Goal: Task Accomplishment & Management: Manage account settings

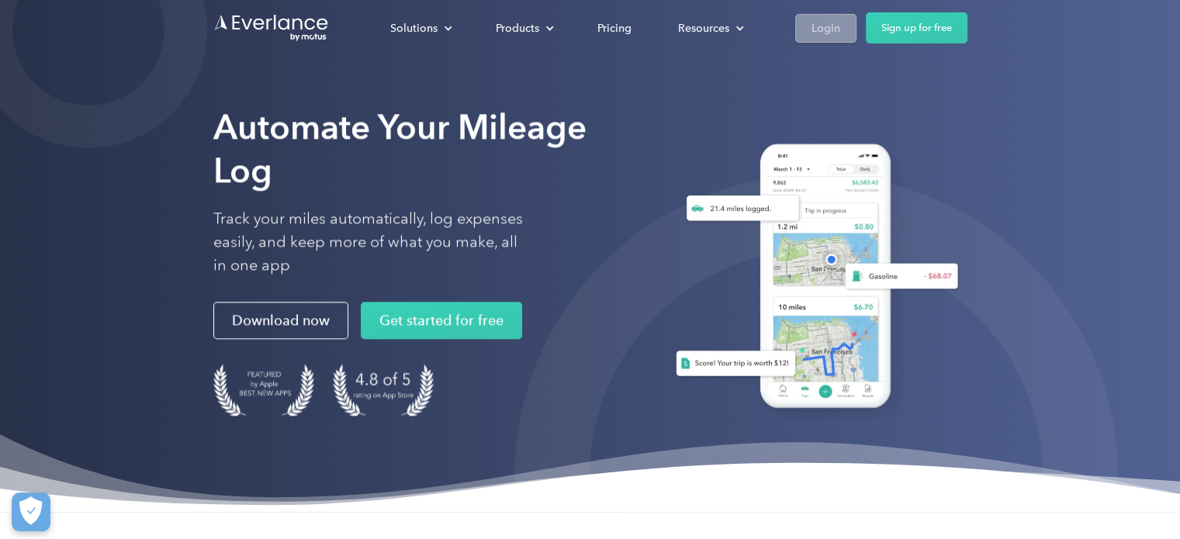
click at [823, 19] on div "Login" at bounding box center [826, 28] width 29 height 19
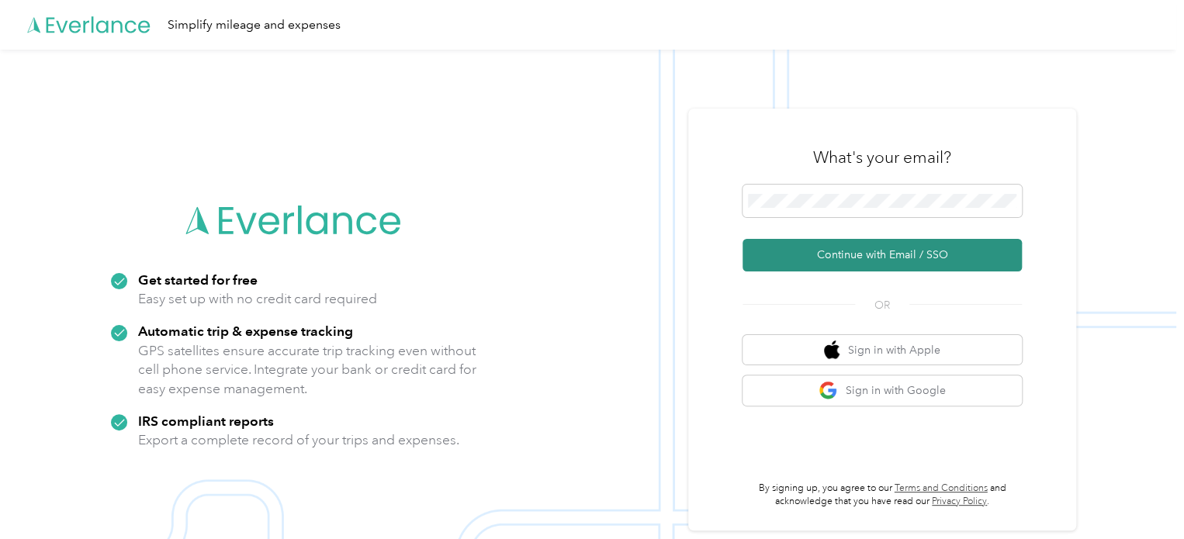
click at [867, 254] on button "Continue with Email / SSO" at bounding box center [882, 255] width 279 height 33
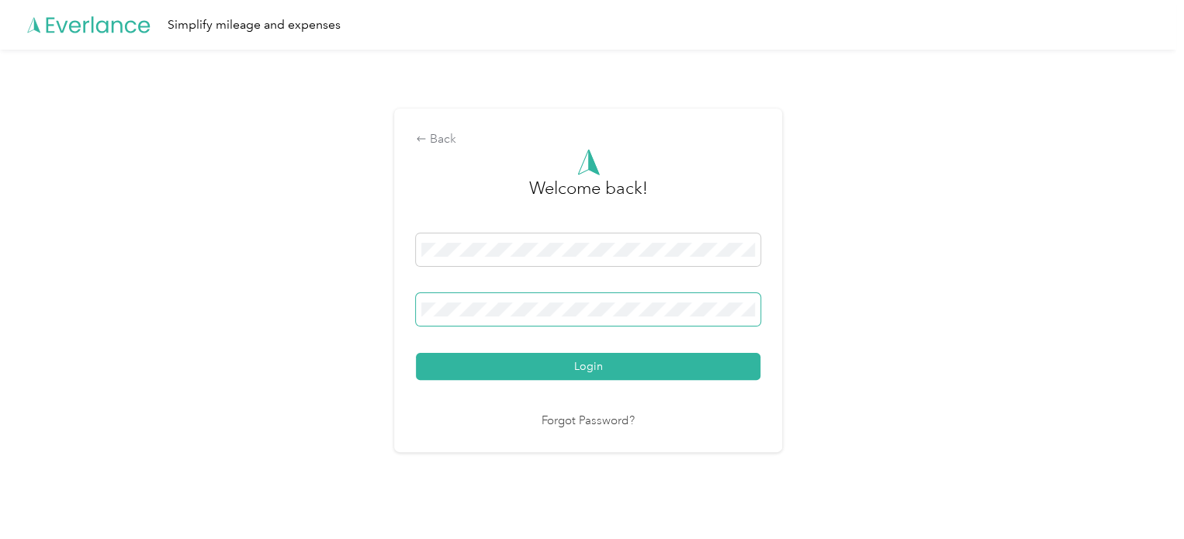
click at [416, 353] on button "Login" at bounding box center [588, 366] width 344 height 27
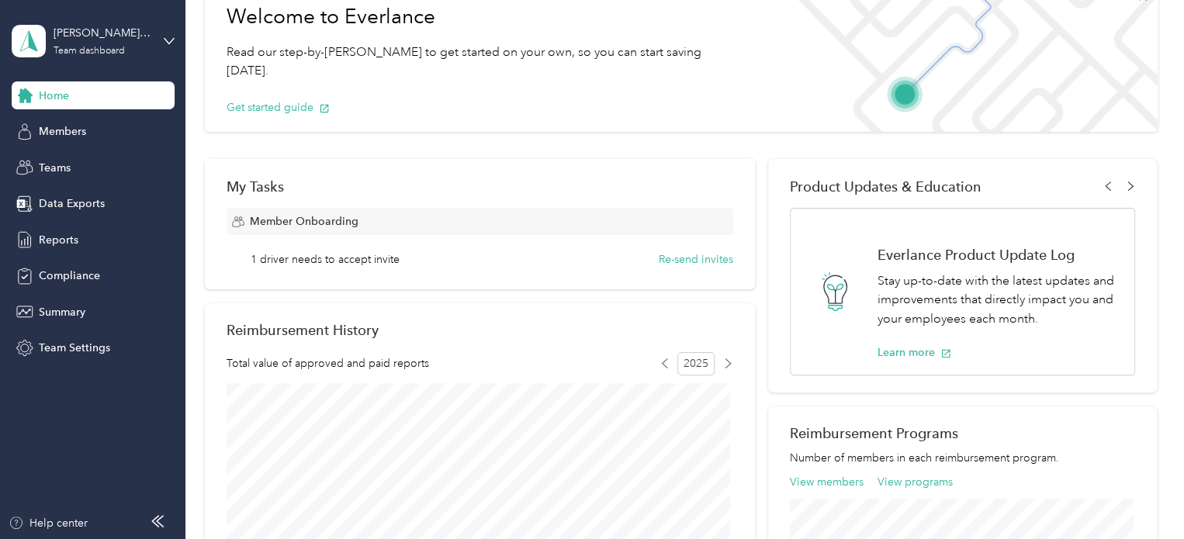
scroll to position [64, 0]
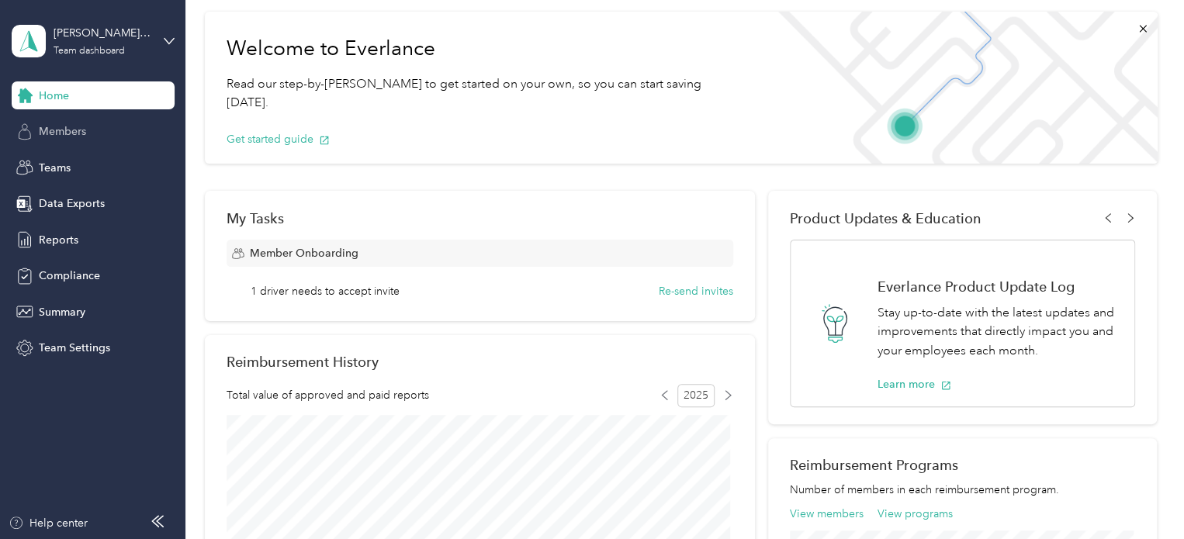
click at [98, 129] on div "Members" at bounding box center [93, 132] width 163 height 28
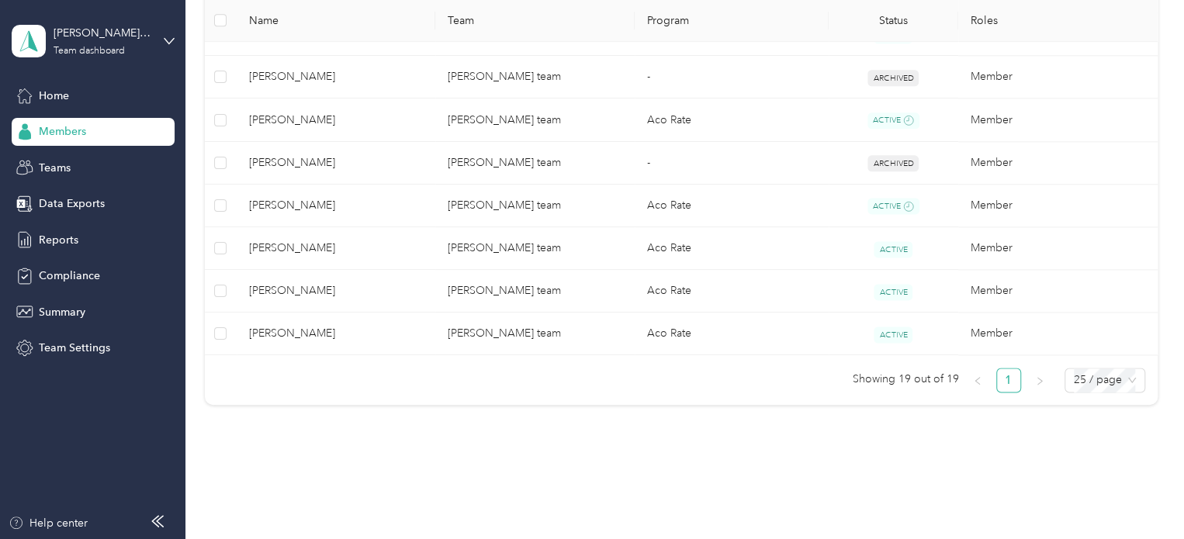
scroll to position [915, 0]
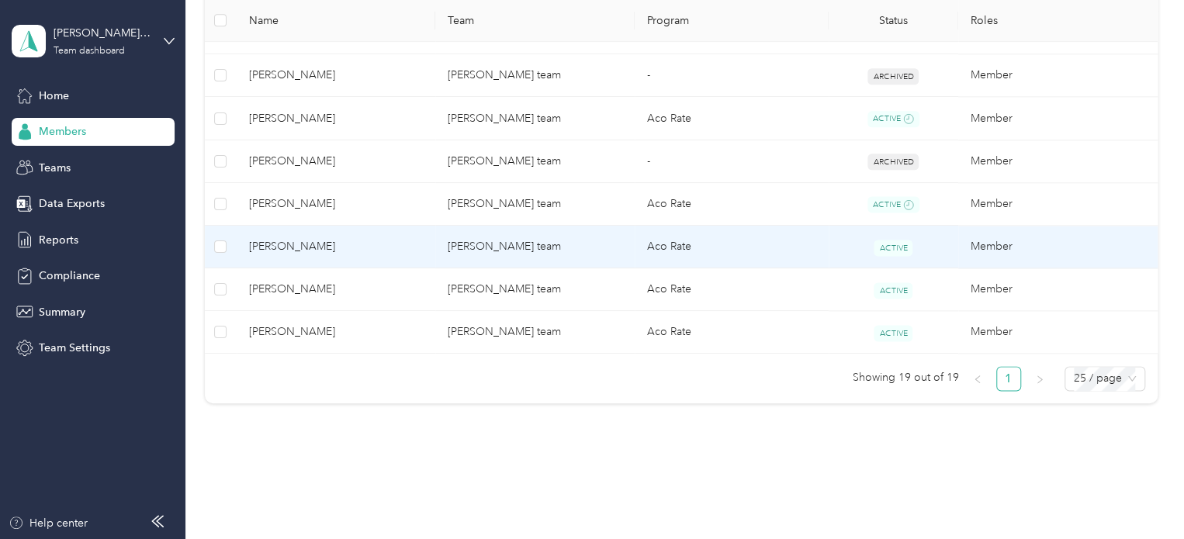
click at [324, 257] on td "Priscilla Antuna" at bounding box center [336, 247] width 199 height 43
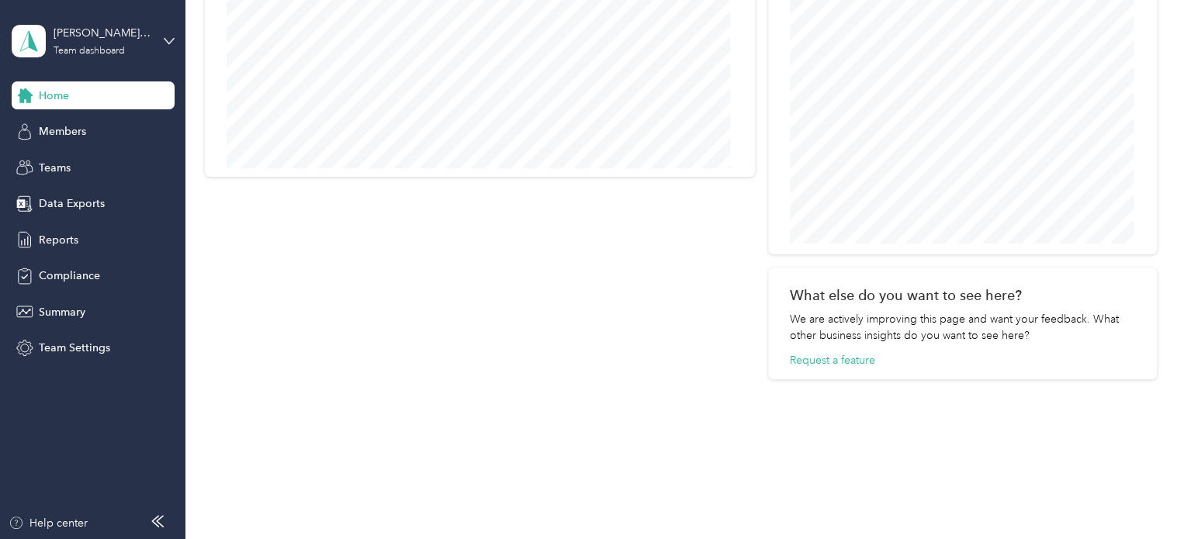
scroll to position [887, 0]
click at [75, 126] on span "Members" at bounding box center [62, 131] width 47 height 16
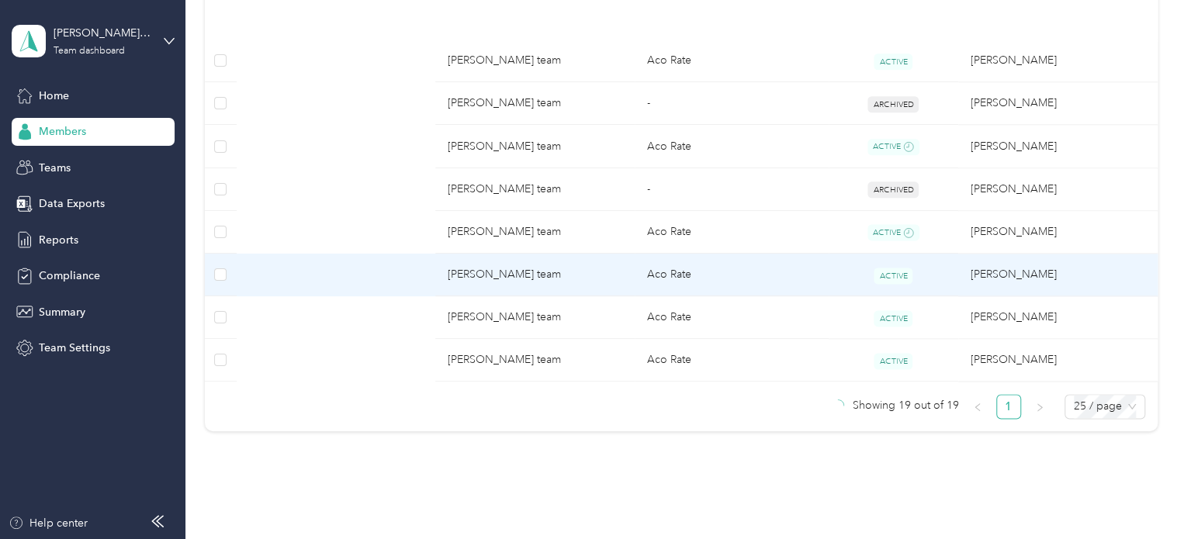
scroll to position [915, 0]
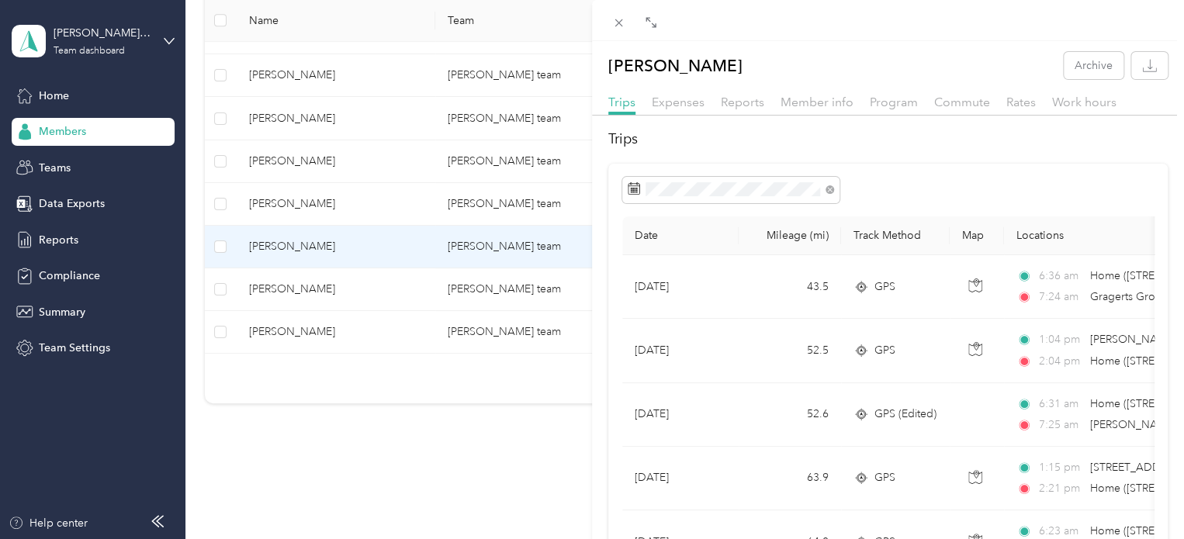
click at [265, 329] on div "Priscilla Antuna Archive Trips Expenses Reports Member info Program Commute Rat…" at bounding box center [592, 269] width 1184 height 539
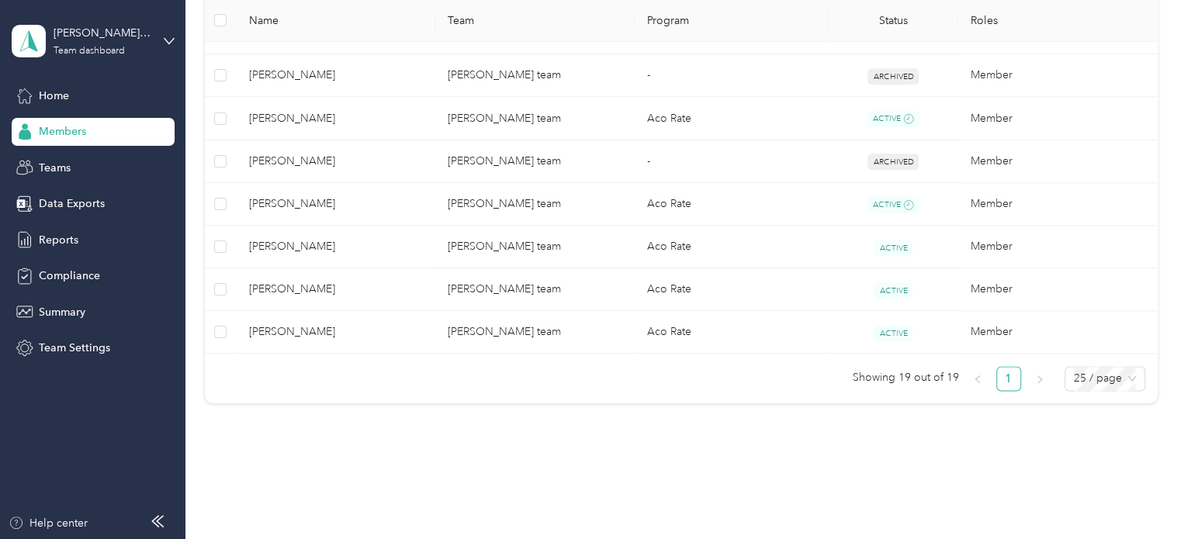
click at [264, 329] on div at bounding box center [592, 269] width 1184 height 539
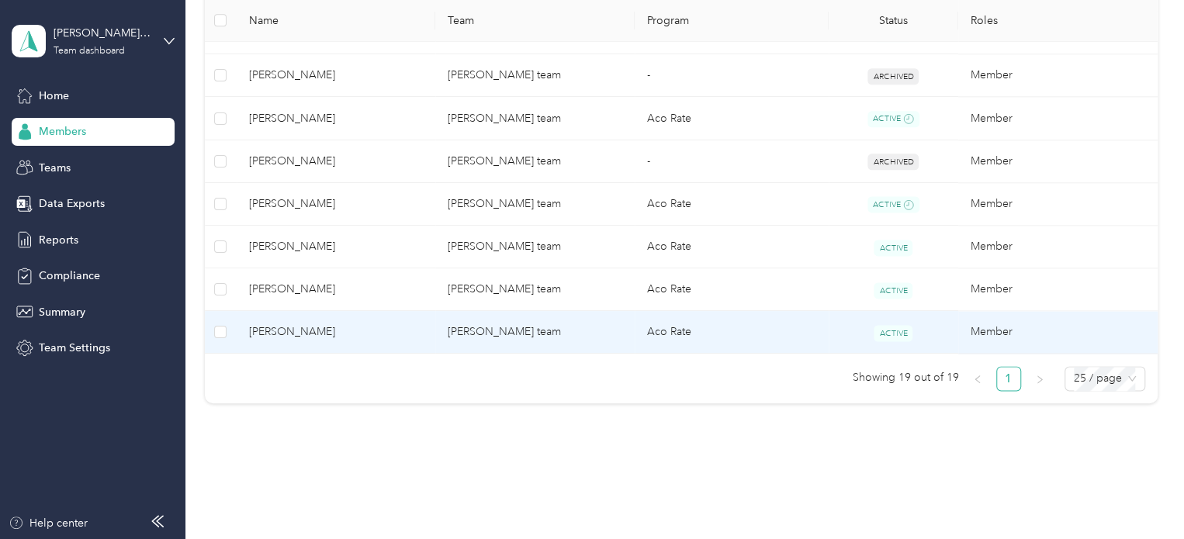
click at [264, 325] on span "Frankie Alvarez" at bounding box center [336, 332] width 175 height 17
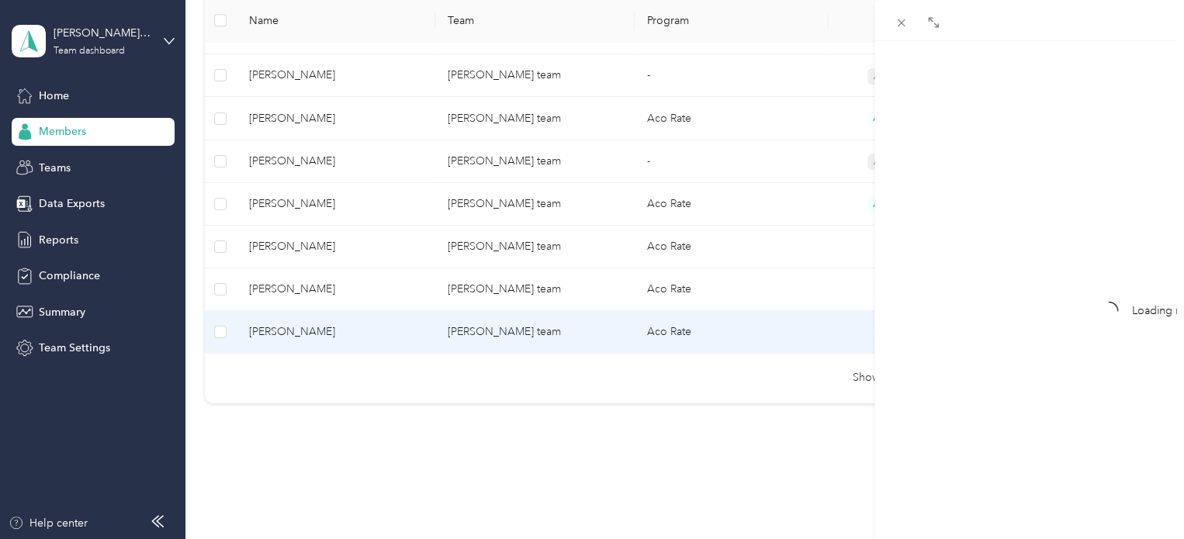
click at [264, 538] on div "Drag to resize Click to close Loading member data" at bounding box center [588, 539] width 1176 height 0
